Goal: Information Seeking & Learning: Learn about a topic

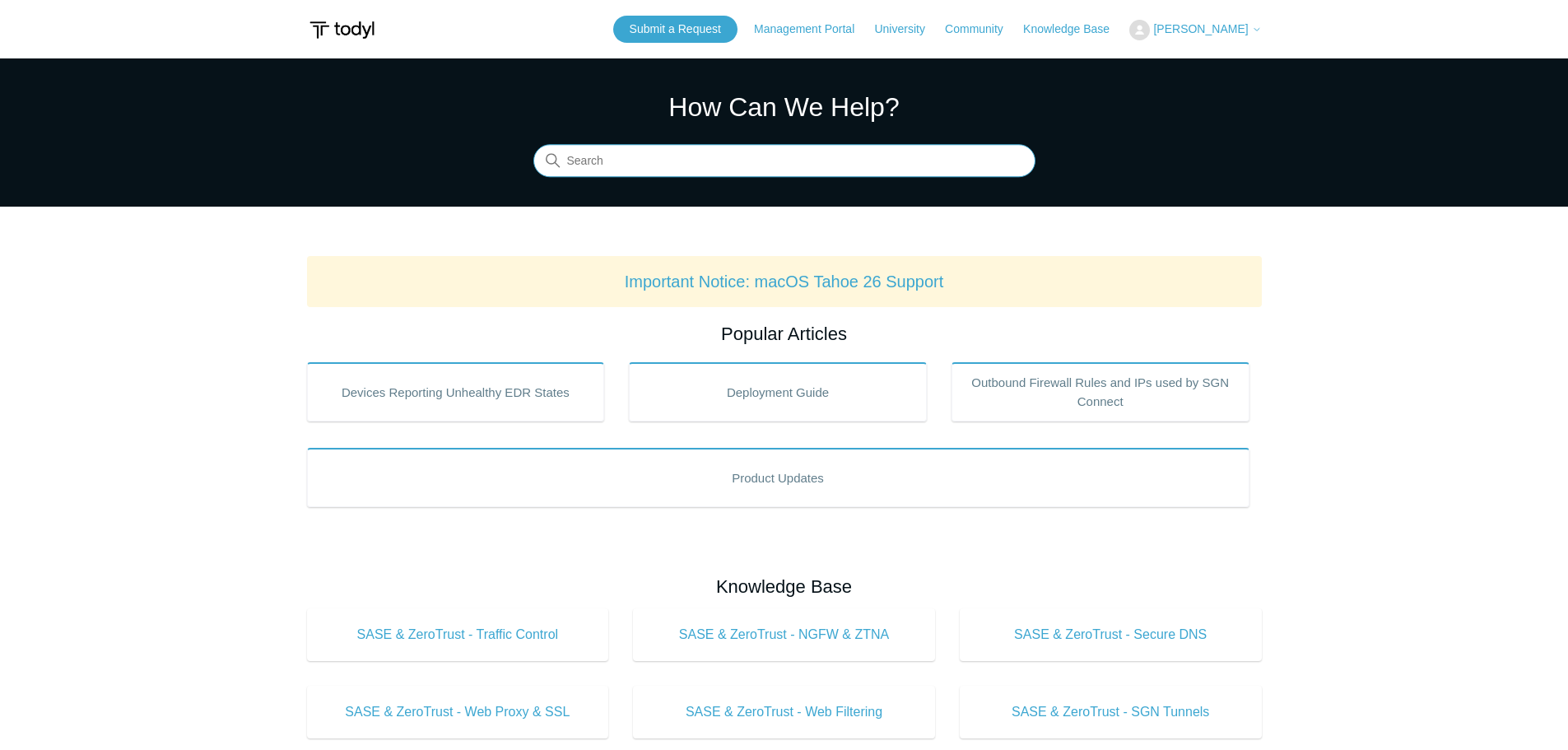
click at [708, 157] on input "Search" at bounding box center [785, 160] width 502 height 33
type input "avd"
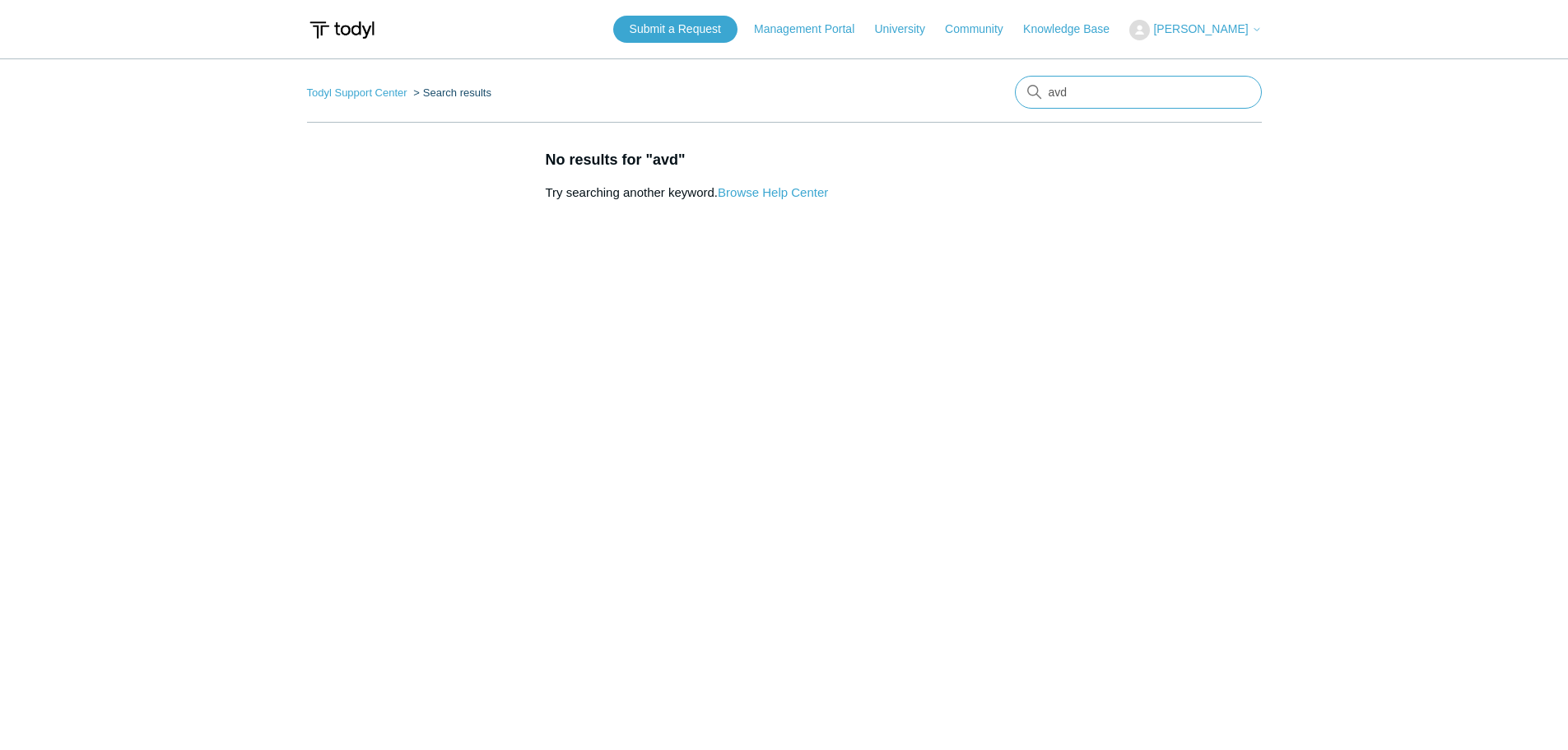
drag, startPoint x: 1128, startPoint y: 96, endPoint x: 890, endPoint y: 84, distance: 238.3
click at [890, 84] on nav "Todyl Support Center Search results avd" at bounding box center [784, 98] width 955 height 47
type input "azure virtual desktop"
